Goal: Check status

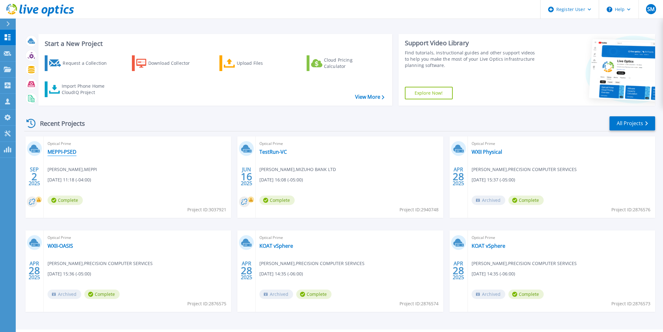
click at [63, 150] on link "MEPPI-PSED" at bounding box center [62, 152] width 29 height 6
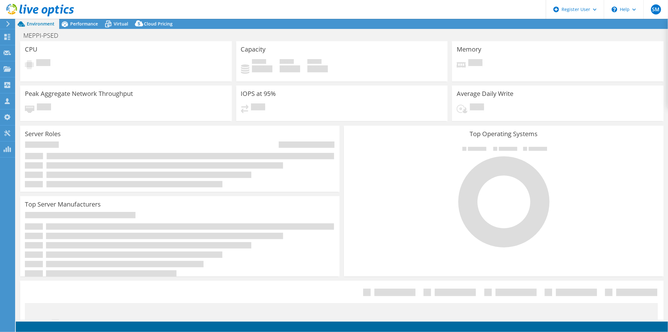
select select "USD"
